Goal: Communication & Community: Ask a question

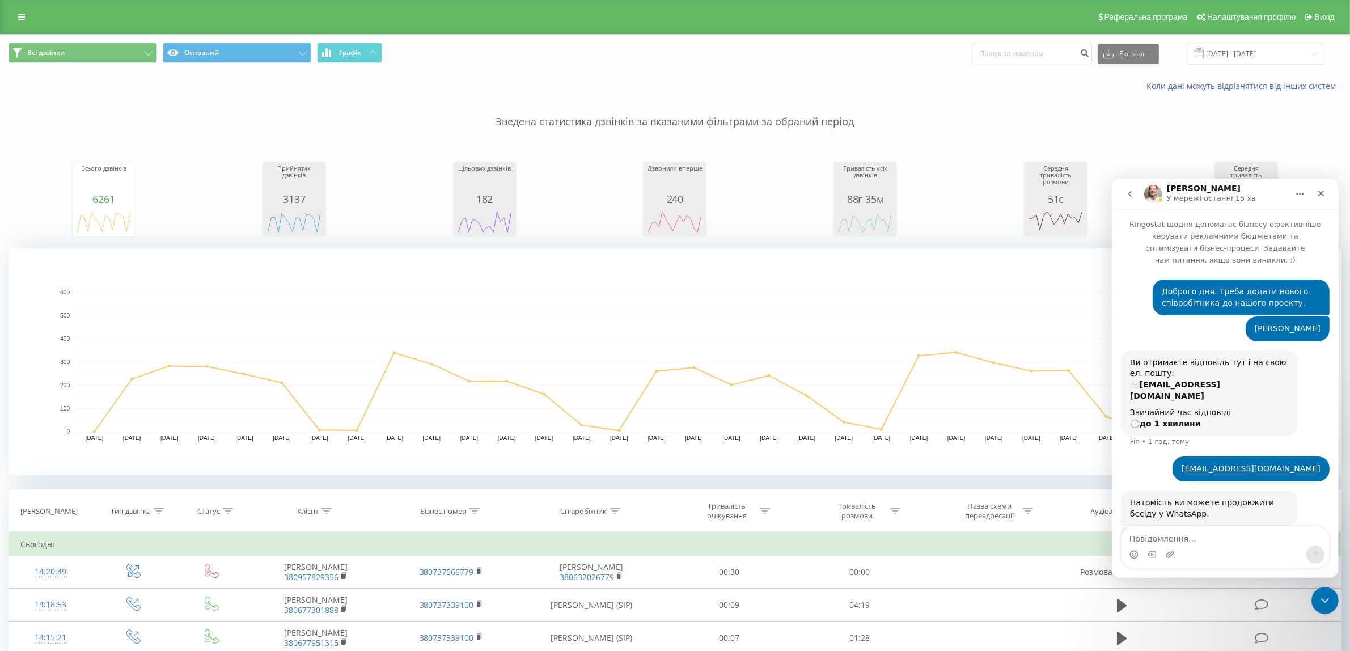
scroll to position [403, 0]
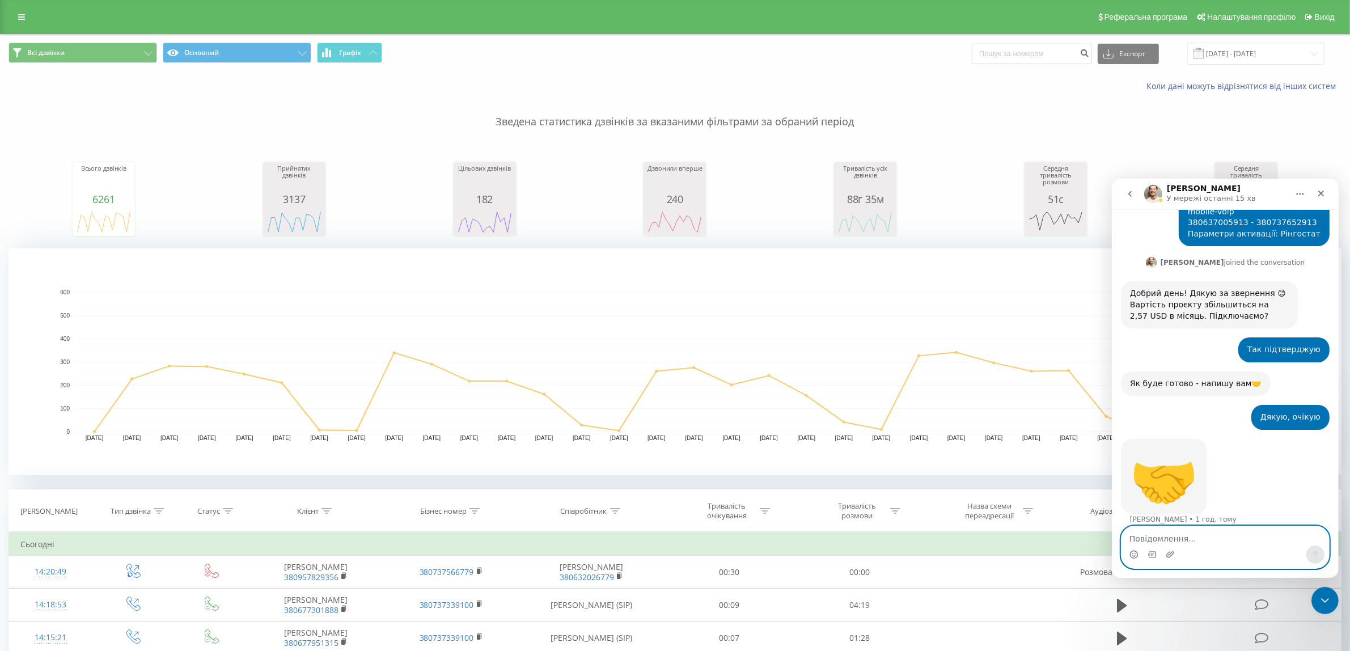
click at [1134, 538] on textarea "Повідомлення..." at bounding box center [1225, 535] width 208 height 19
type textarea "[PERSON_NAME]"
type textarea "к"
type textarea "[PERSON_NAME]"
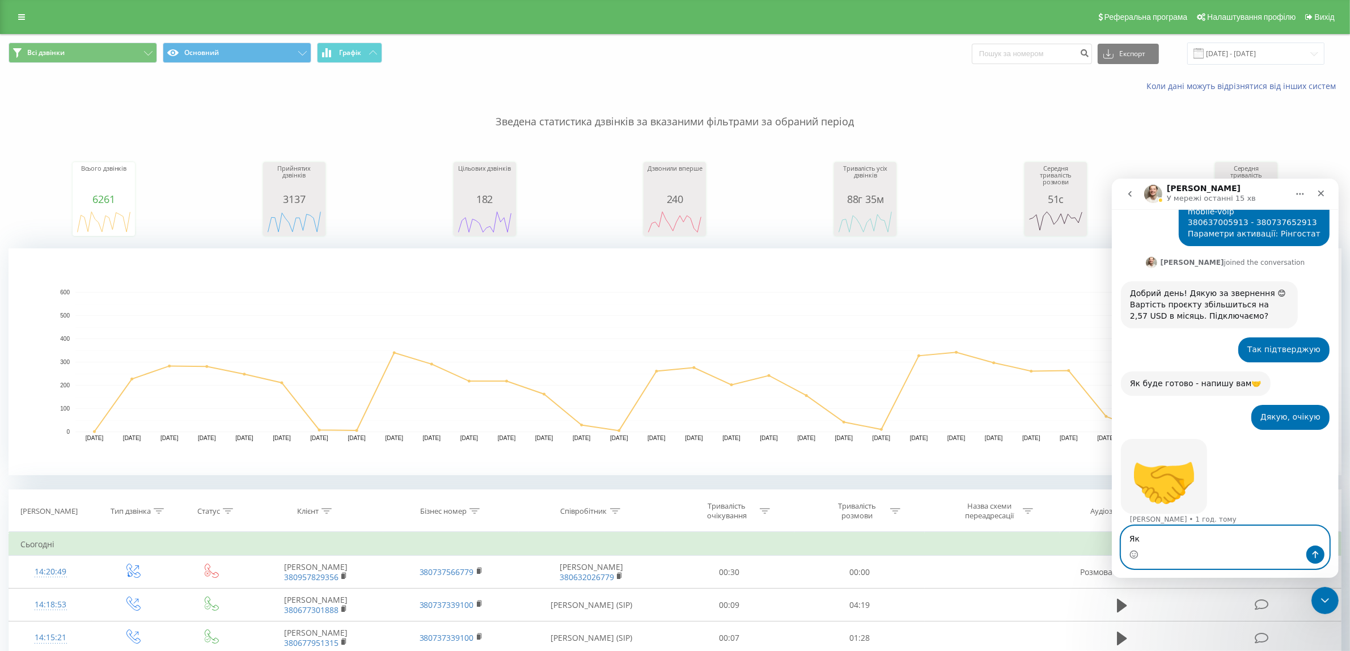
type textarea "[PERSON_NAME]"
type textarea "Ще не налаштували ?"
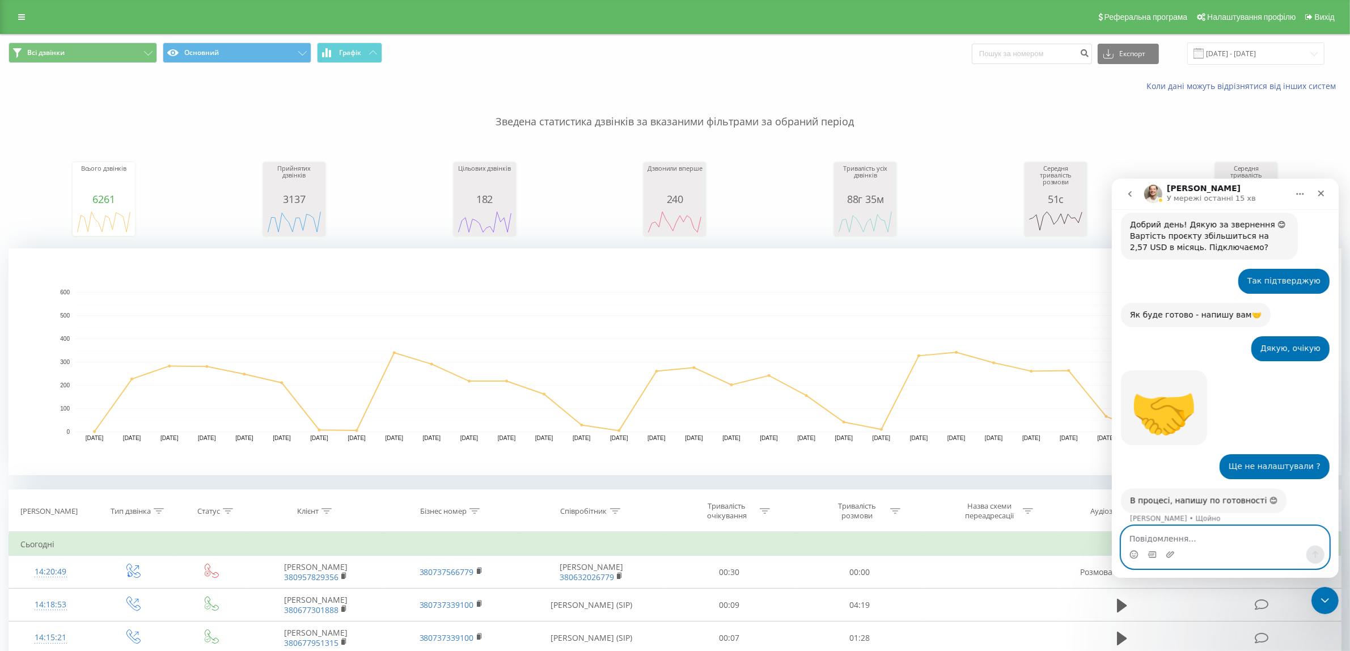
scroll to position [471, 0]
click at [1215, 548] on div "Месенджер Intercom" at bounding box center [1225, 554] width 208 height 18
click at [1210, 541] on textarea "Повідомлення..." at bounding box center [1225, 535] width 208 height 19
